Goal: Task Accomplishment & Management: Manage account settings

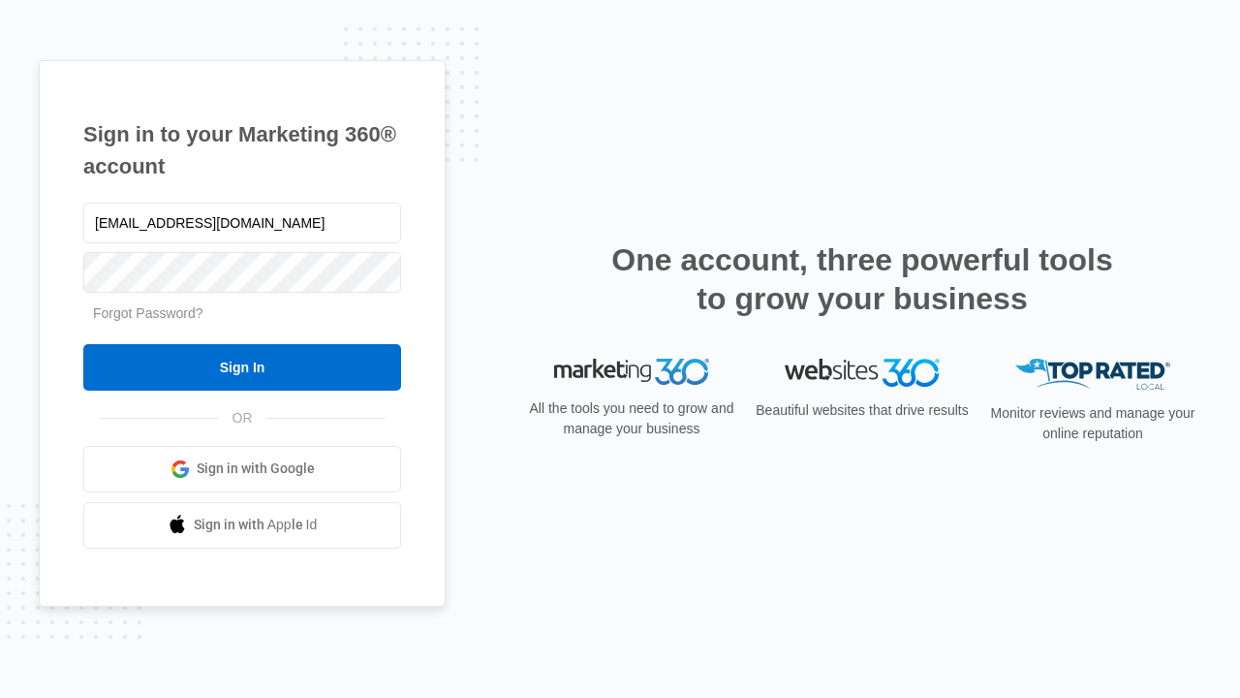
type input "[EMAIL_ADDRESS][DOMAIN_NAME]"
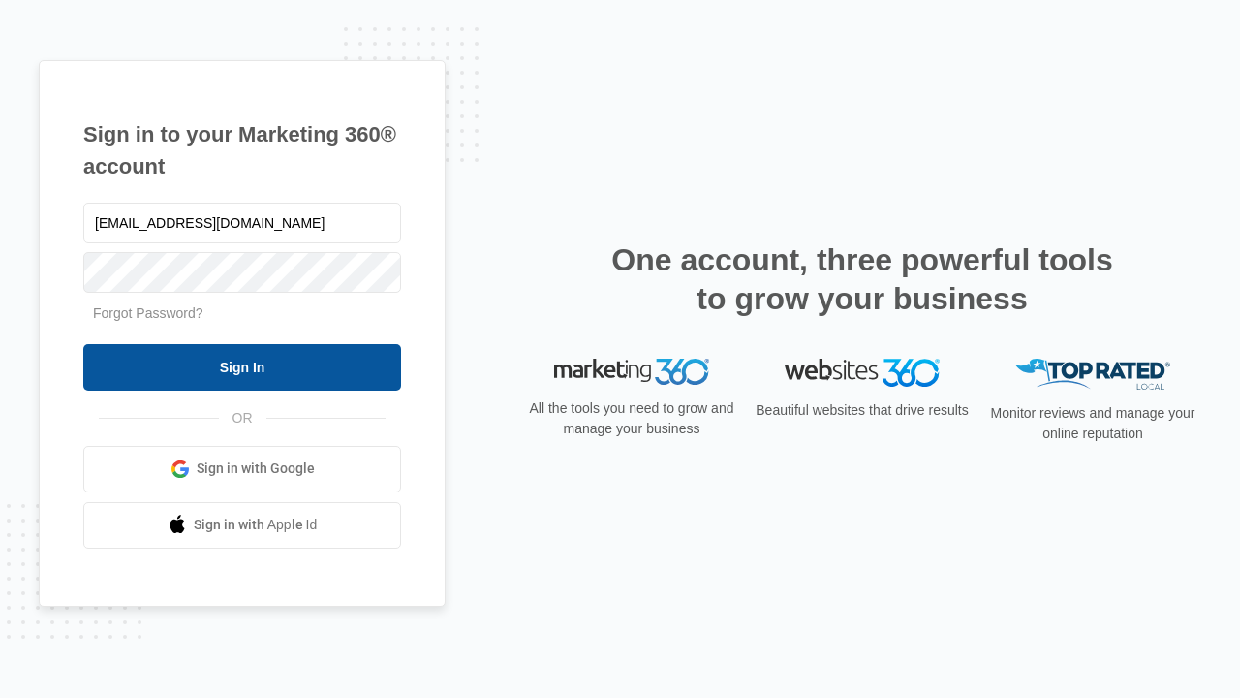
click at [242, 366] on input "Sign In" at bounding box center [242, 367] width 318 height 47
